Goal: Find specific page/section: Find specific page/section

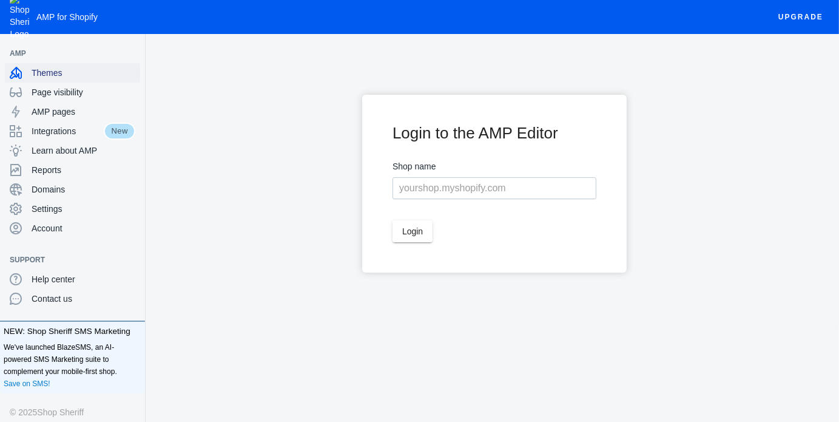
click at [49, 71] on span "Themes" at bounding box center [84, 73] width 104 height 12
click at [36, 70] on span "Themes" at bounding box center [84, 73] width 104 height 12
